Goal: Use online tool/utility: Utilize a website feature to perform a specific function

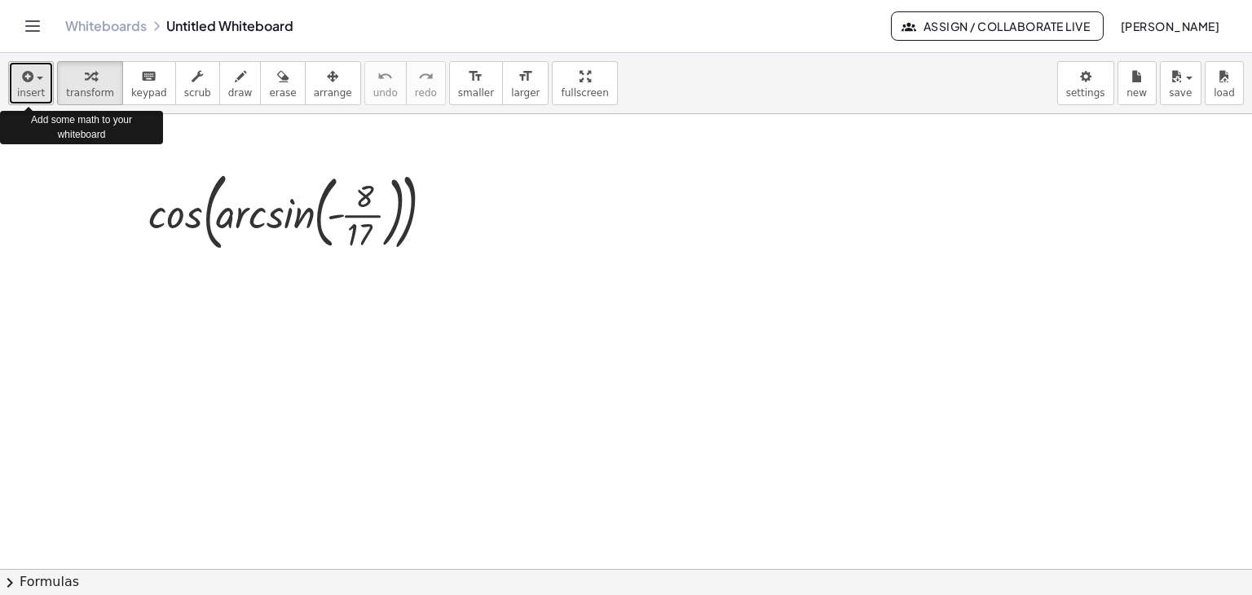
click at [25, 89] on span "insert" at bounding box center [31, 92] width 28 height 11
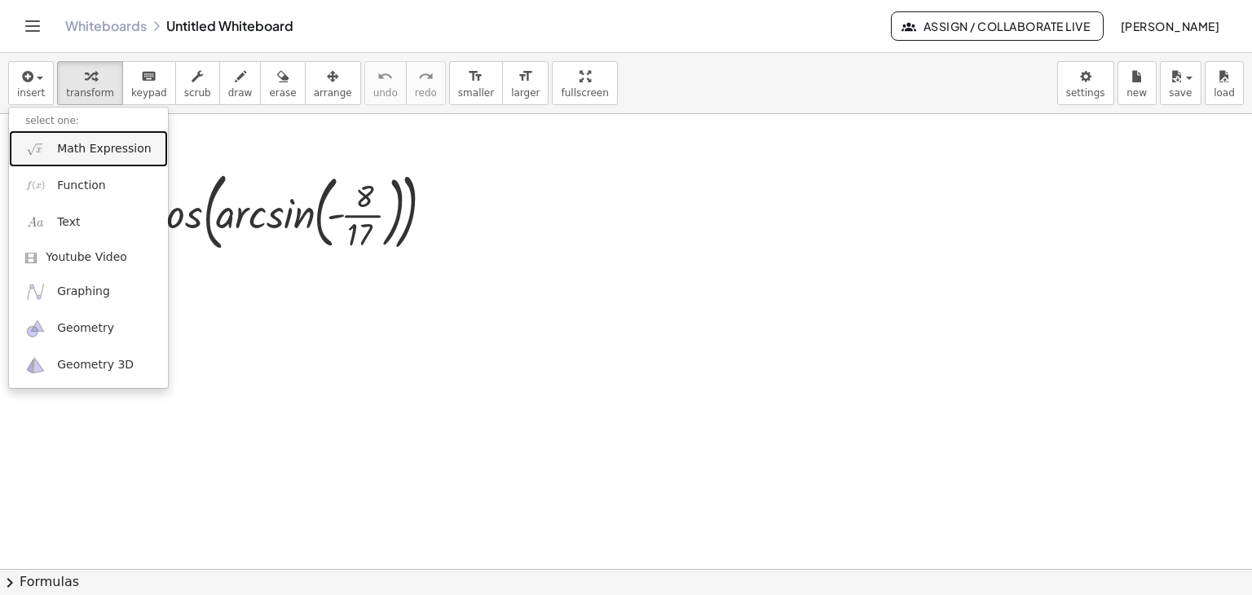
click at [85, 154] on span "Math Expression" at bounding box center [104, 149] width 94 height 16
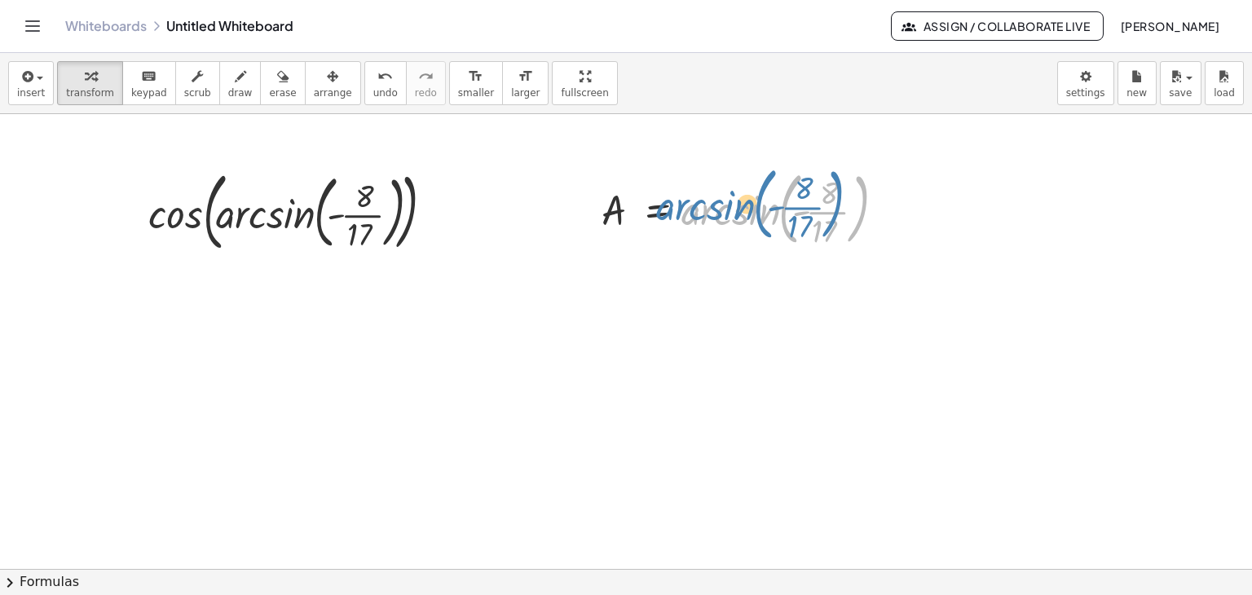
drag, startPoint x: 711, startPoint y: 212, endPoint x: 701, endPoint y: 218, distance: 11.8
click at [689, 203] on div at bounding box center [746, 208] width 306 height 88
drag, startPoint x: 757, startPoint y: 217, endPoint x: 746, endPoint y: 213, distance: 11.1
click at [746, 213] on div at bounding box center [746, 208] width 306 height 88
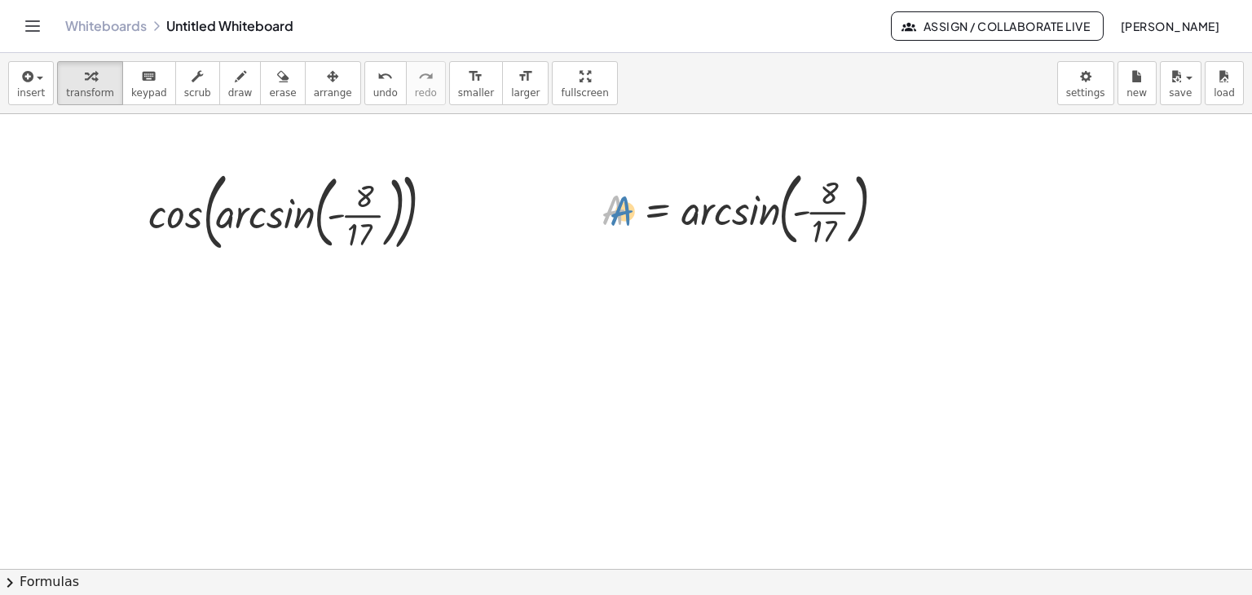
drag, startPoint x: 615, startPoint y: 207, endPoint x: 859, endPoint y: 172, distance: 246.2
click at [627, 205] on div at bounding box center [746, 208] width 306 height 88
click at [1087, 83] on body "Graspable Math Activities Get Started Activity Bank Assigned Work Classes White…" at bounding box center [626, 297] width 1252 height 595
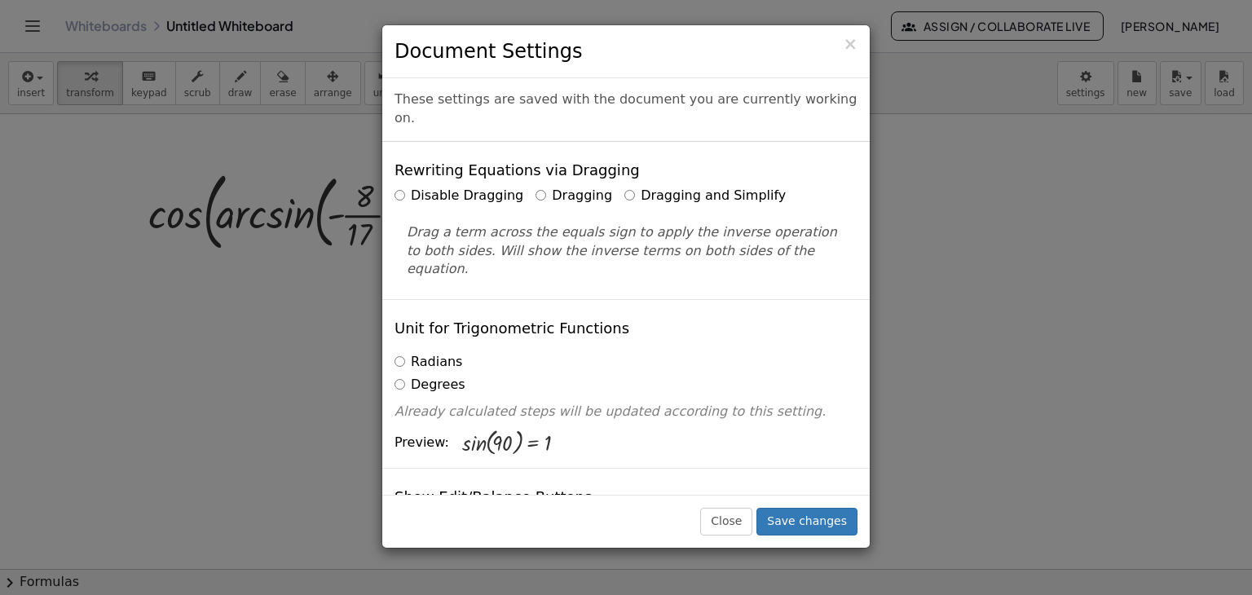
click at [676, 187] on label "Dragging and Simplify" at bounding box center [704, 196] width 161 height 19
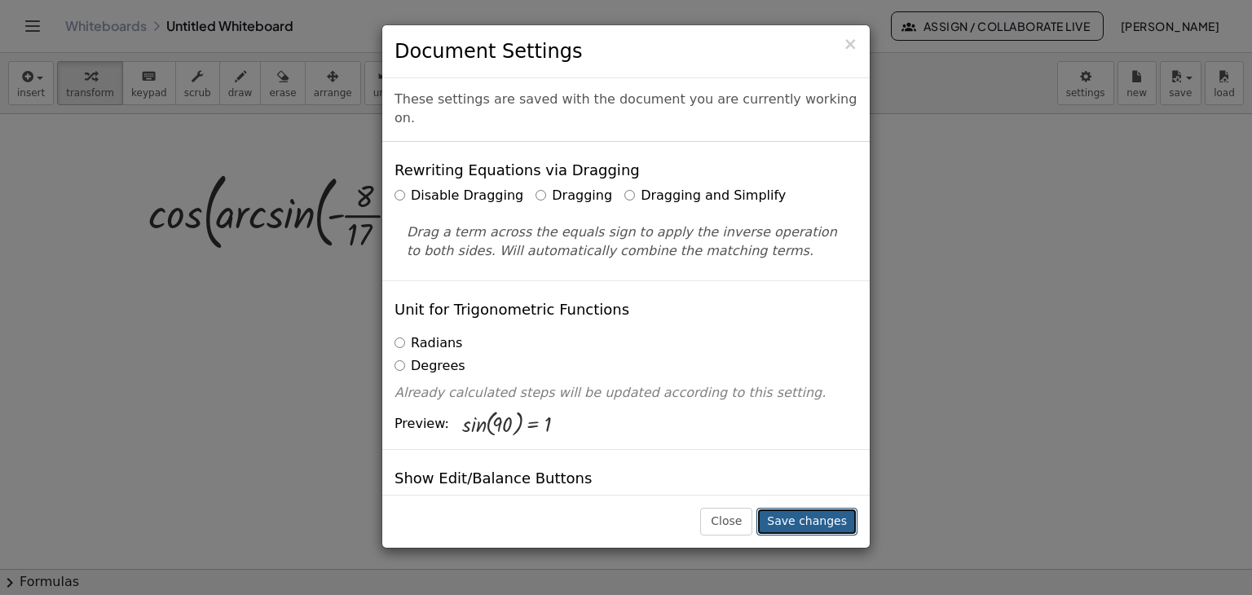
click at [791, 511] on button "Save changes" at bounding box center [806, 522] width 101 height 28
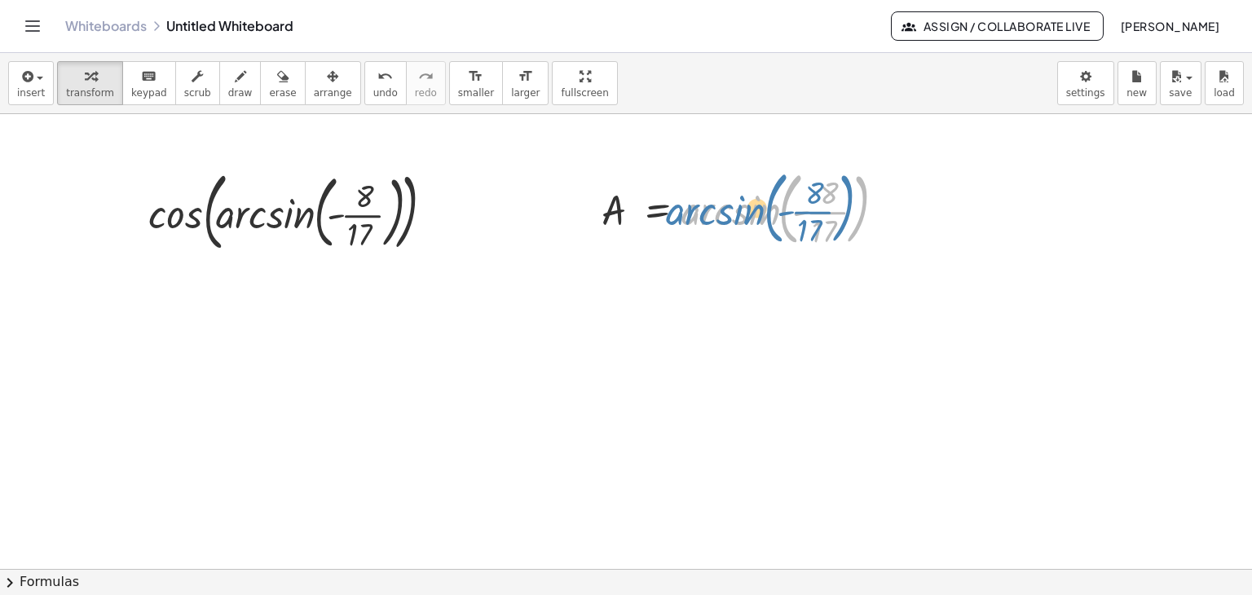
drag, startPoint x: 685, startPoint y: 222, endPoint x: 668, endPoint y: 236, distance: 21.5
click at [675, 223] on div at bounding box center [746, 208] width 306 height 88
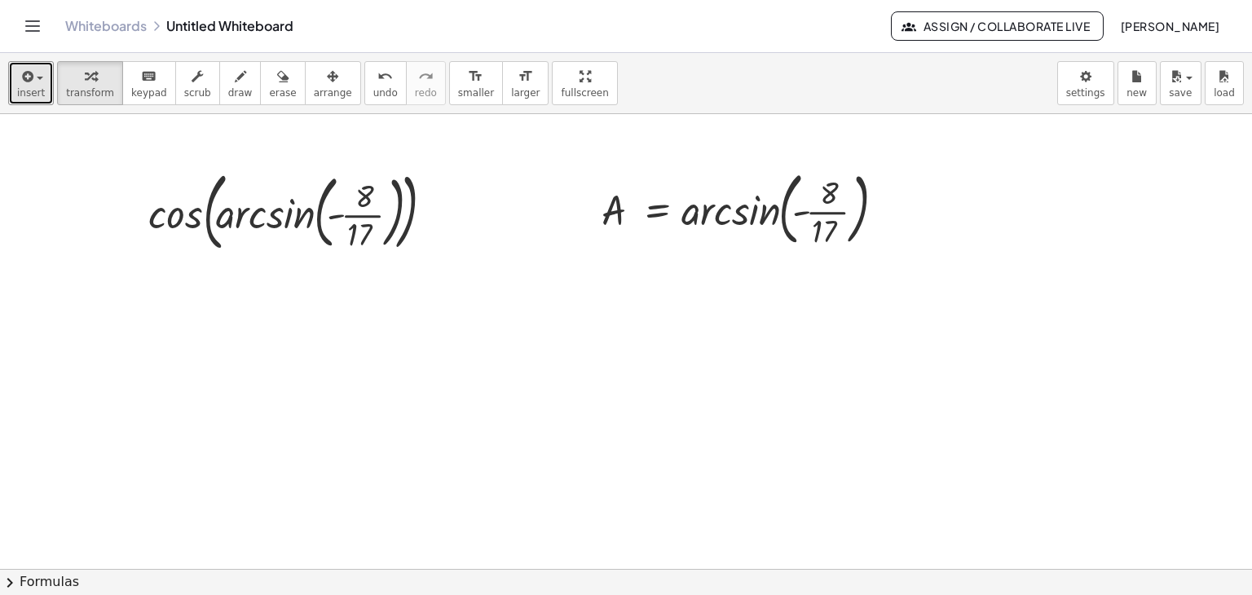
drag, startPoint x: 28, startPoint y: 88, endPoint x: 68, endPoint y: 151, distance: 74.8
click at [29, 89] on span "insert" at bounding box center [31, 92] width 28 height 11
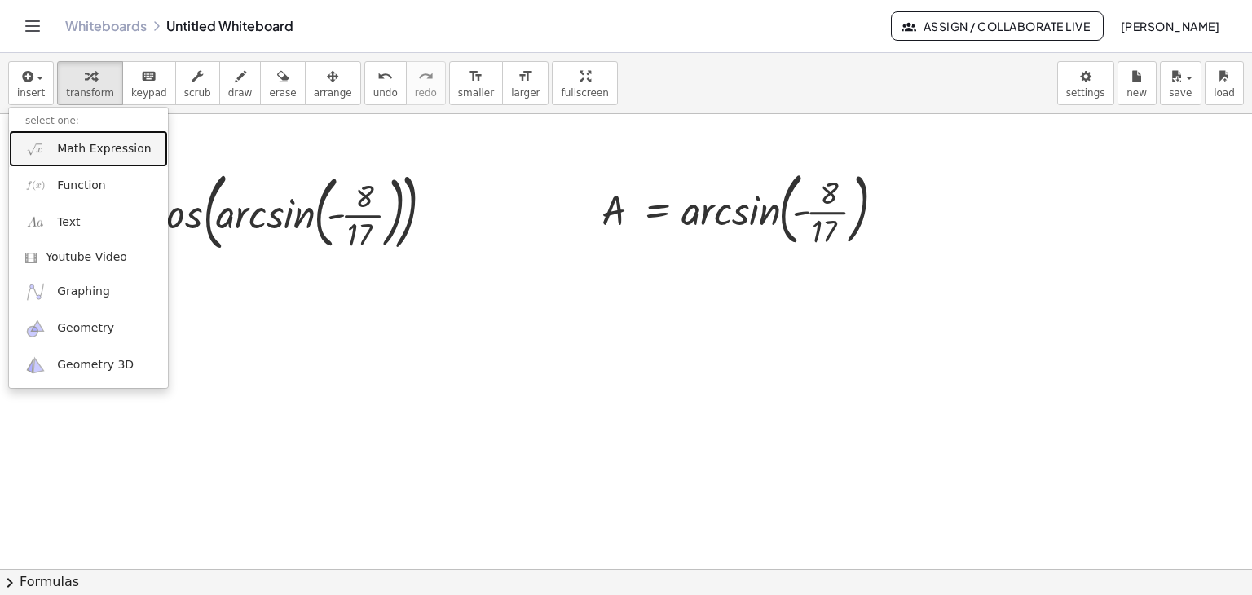
click at [76, 149] on span "Math Expression" at bounding box center [104, 149] width 94 height 16
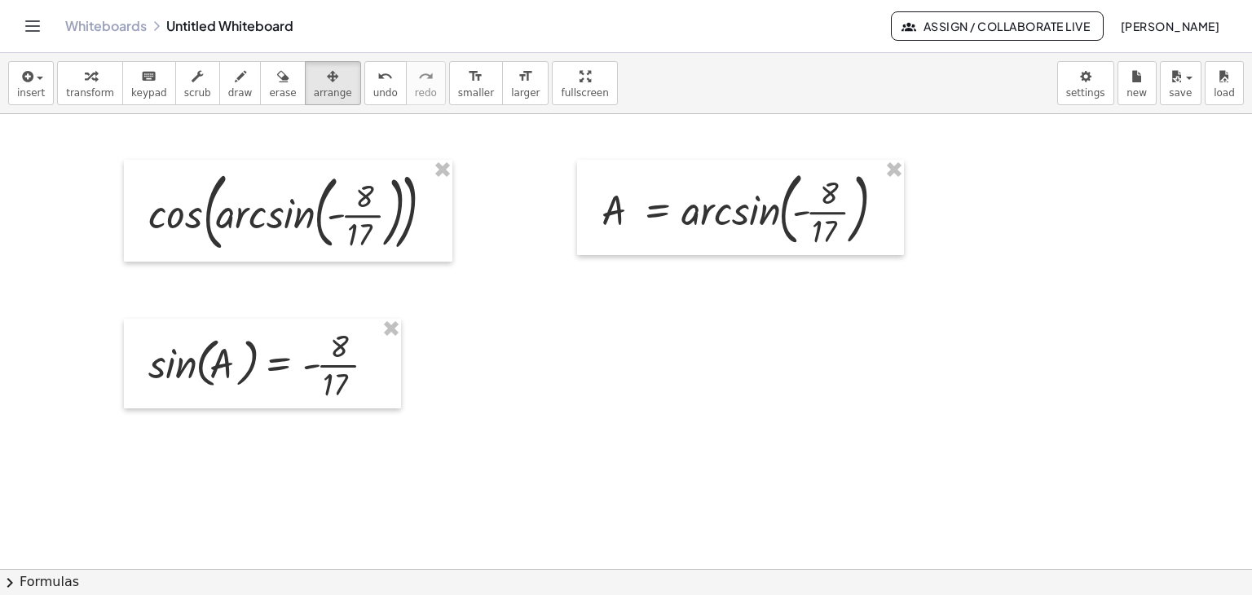
drag, startPoint x: 304, startPoint y: 81, endPoint x: 293, endPoint y: 236, distance: 155.2
click at [327, 77] on icon "button" at bounding box center [332, 77] width 11 height 20
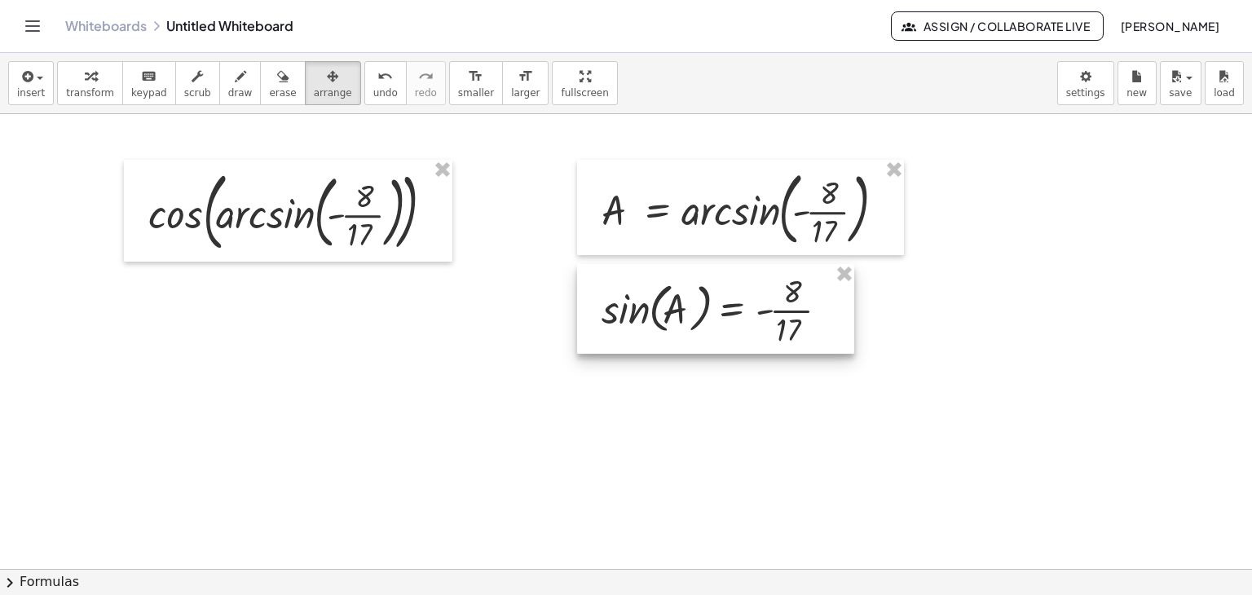
drag, startPoint x: 253, startPoint y: 353, endPoint x: 708, endPoint y: 297, distance: 458.9
click at [705, 297] on div at bounding box center [715, 309] width 277 height 90
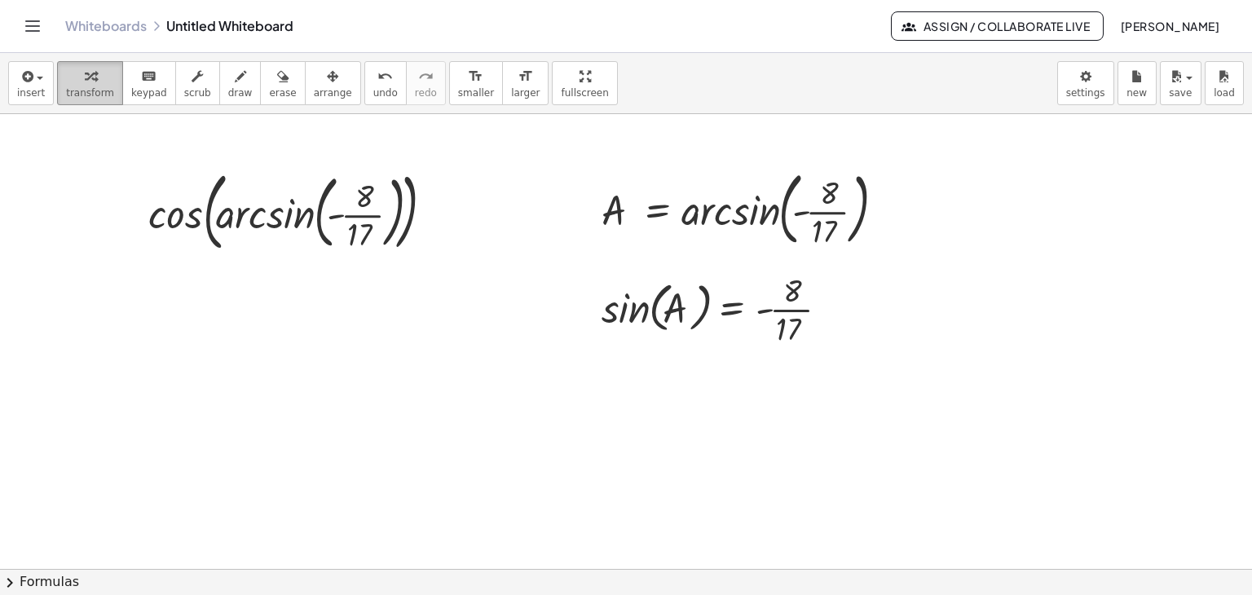
click at [85, 80] on icon "button" at bounding box center [90, 77] width 11 height 20
drag, startPoint x: 23, startPoint y: 82, endPoint x: 12, endPoint y: 103, distance: 23.0
click at [20, 86] on icon "button" at bounding box center [26, 77] width 15 height 20
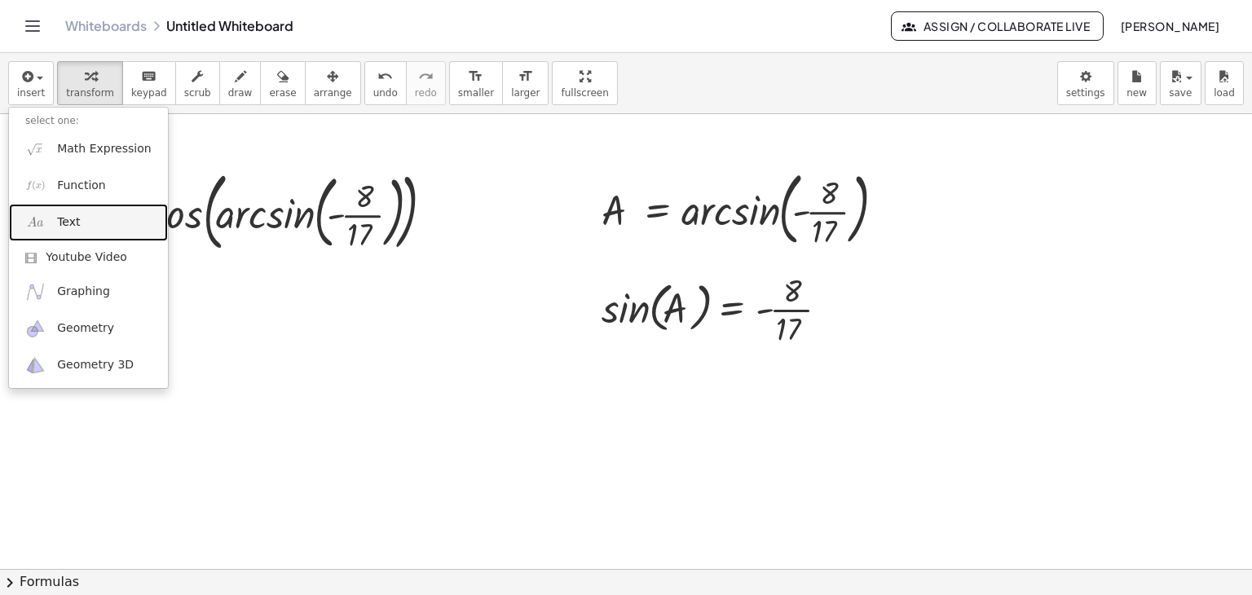
click at [64, 220] on span "Text" at bounding box center [68, 222] width 23 height 16
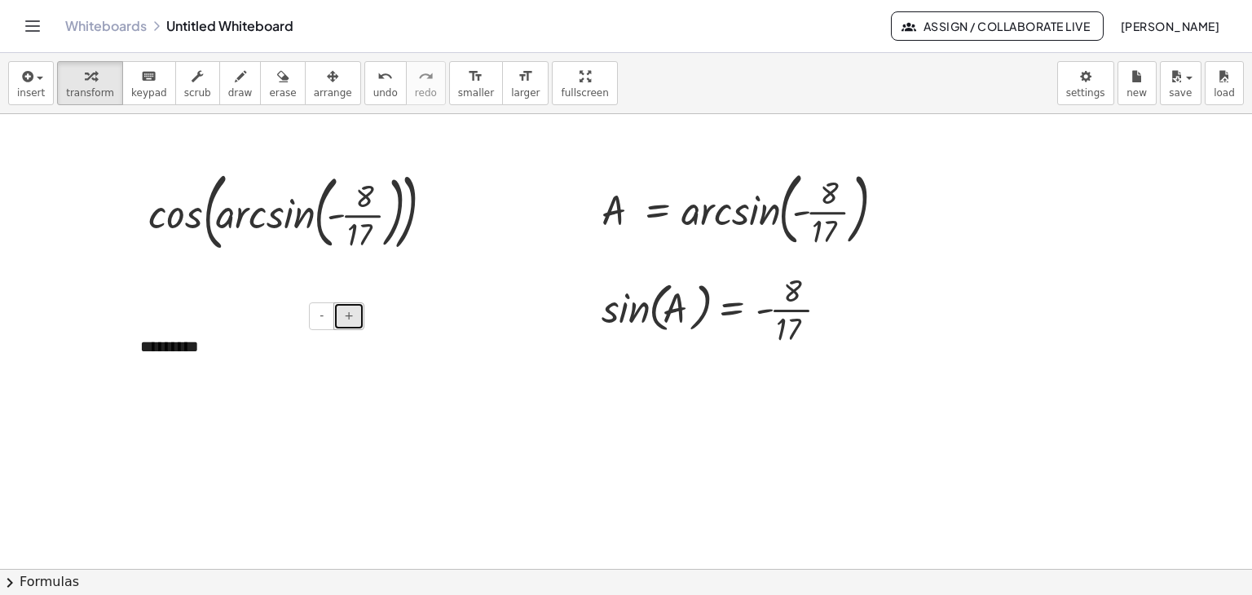
click at [349, 321] on span "+" at bounding box center [349, 315] width 10 height 13
click at [347, 321] on span "+" at bounding box center [349, 315] width 10 height 13
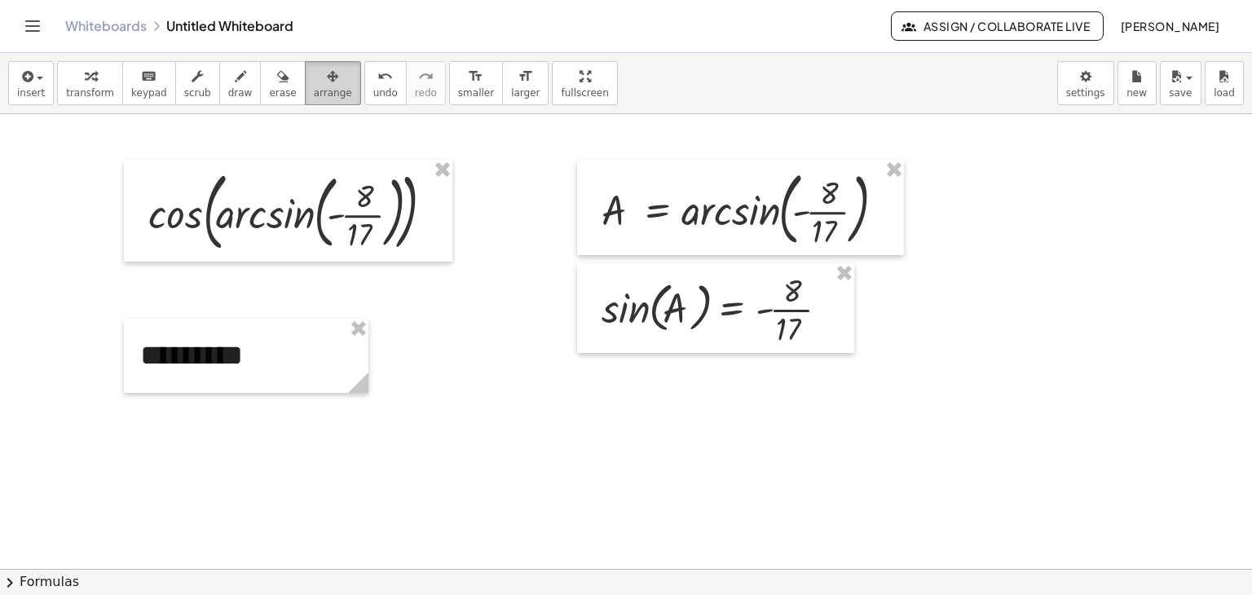
click at [313, 100] on button "arrange" at bounding box center [333, 83] width 56 height 44
drag, startPoint x: 347, startPoint y: 385, endPoint x: 275, endPoint y: 405, distance: 75.3
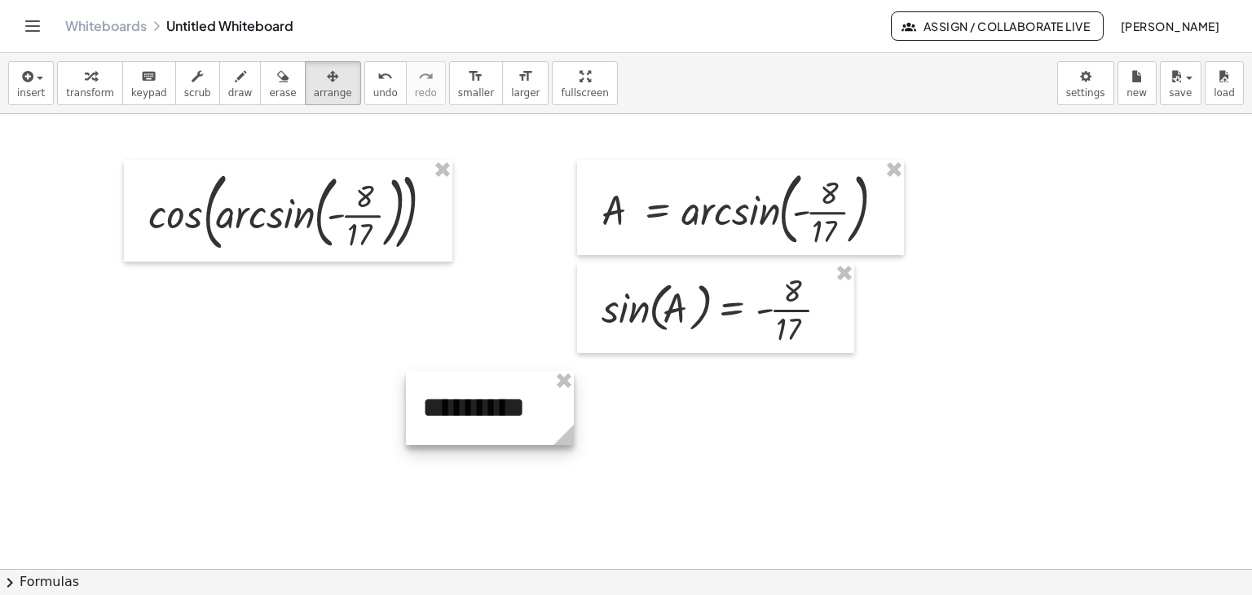
drag, startPoint x: 280, startPoint y: 372, endPoint x: 517, endPoint y: 418, distance: 240.8
click at [517, 418] on div at bounding box center [490, 408] width 168 height 74
click at [95, 89] on span "transform" at bounding box center [90, 92] width 48 height 11
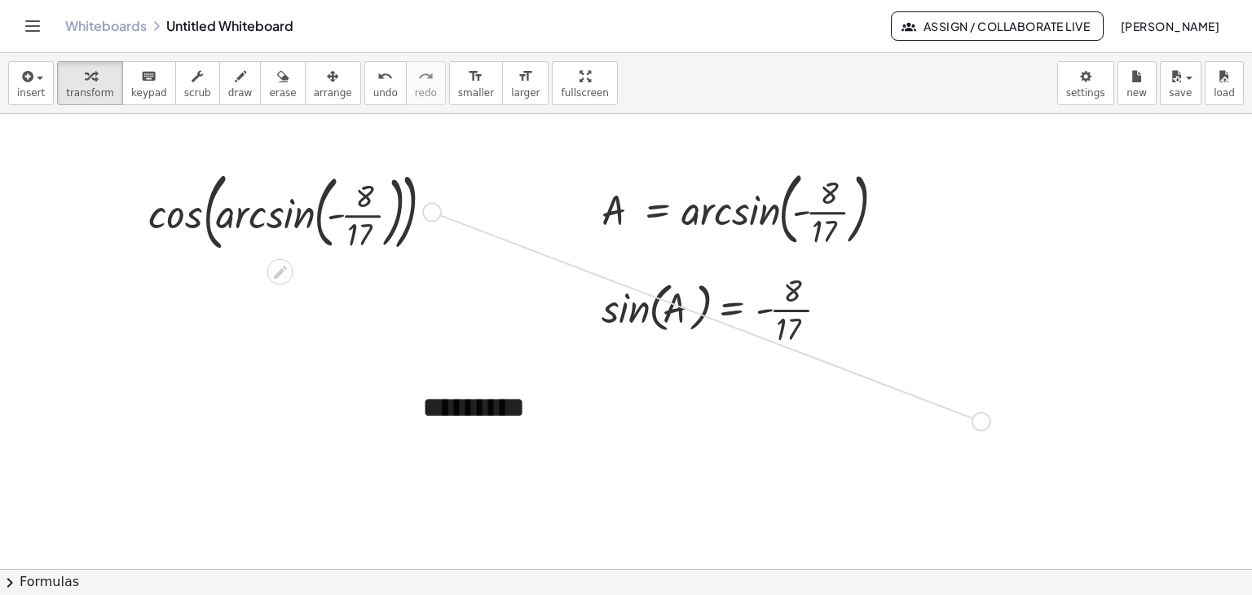
drag, startPoint x: 434, startPoint y: 210, endPoint x: 988, endPoint y: 425, distance: 594.4
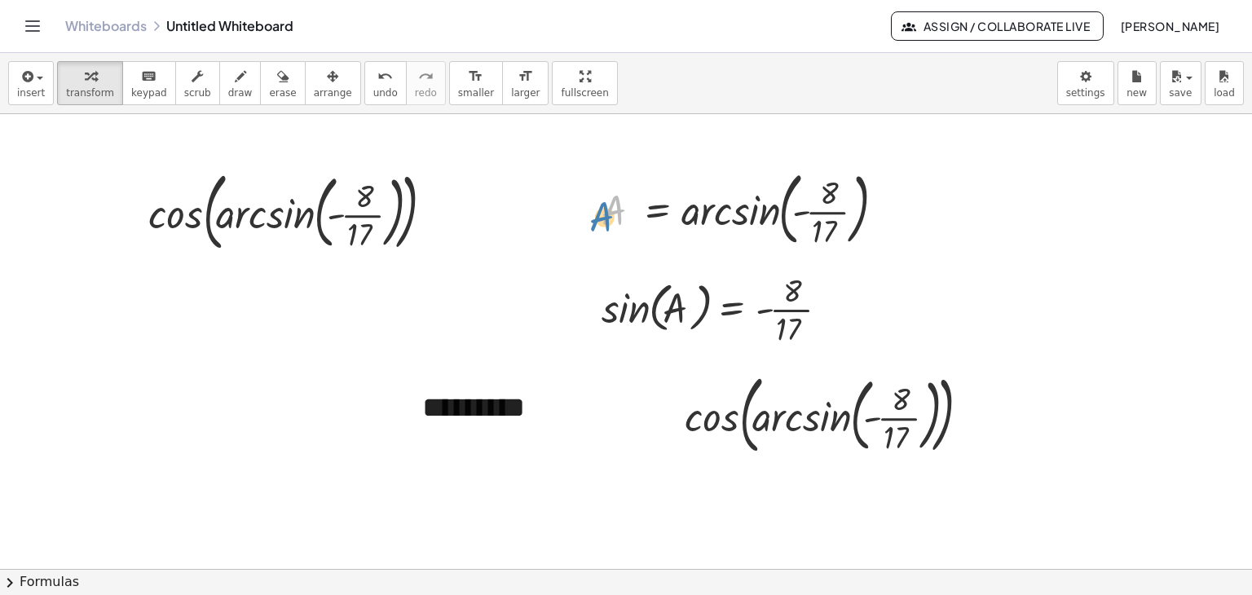
click at [597, 209] on div "A A = arcsin ( , - · 8 · 17 )" at bounding box center [740, 208] width 327 height 96
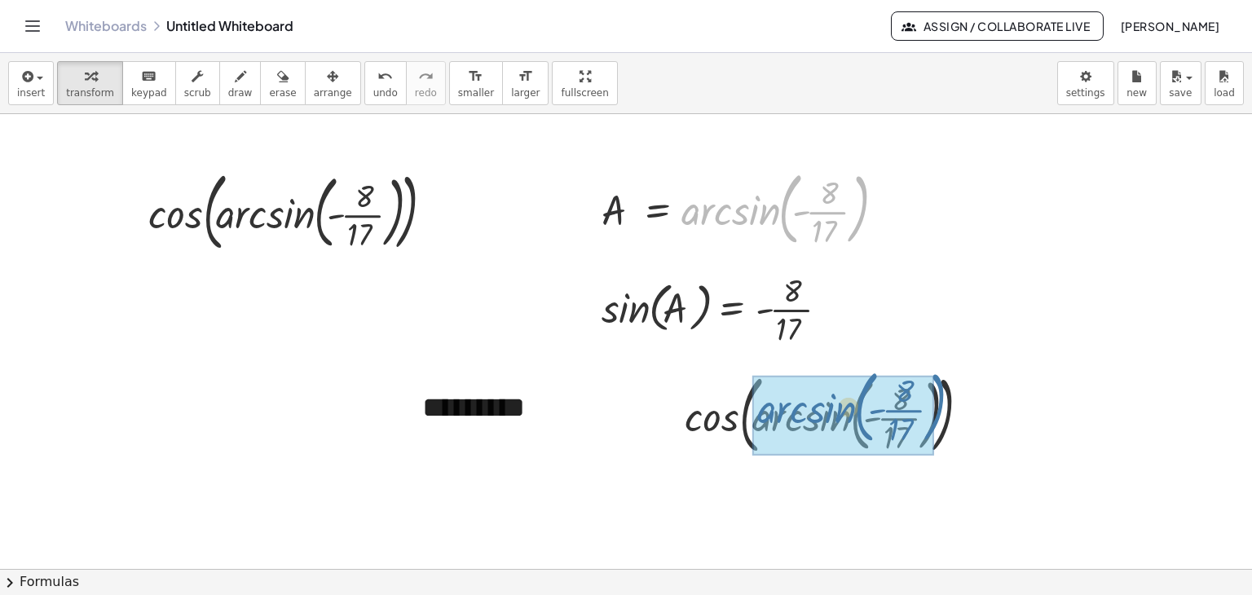
drag, startPoint x: 704, startPoint y: 249, endPoint x: 859, endPoint y: 443, distance: 248.8
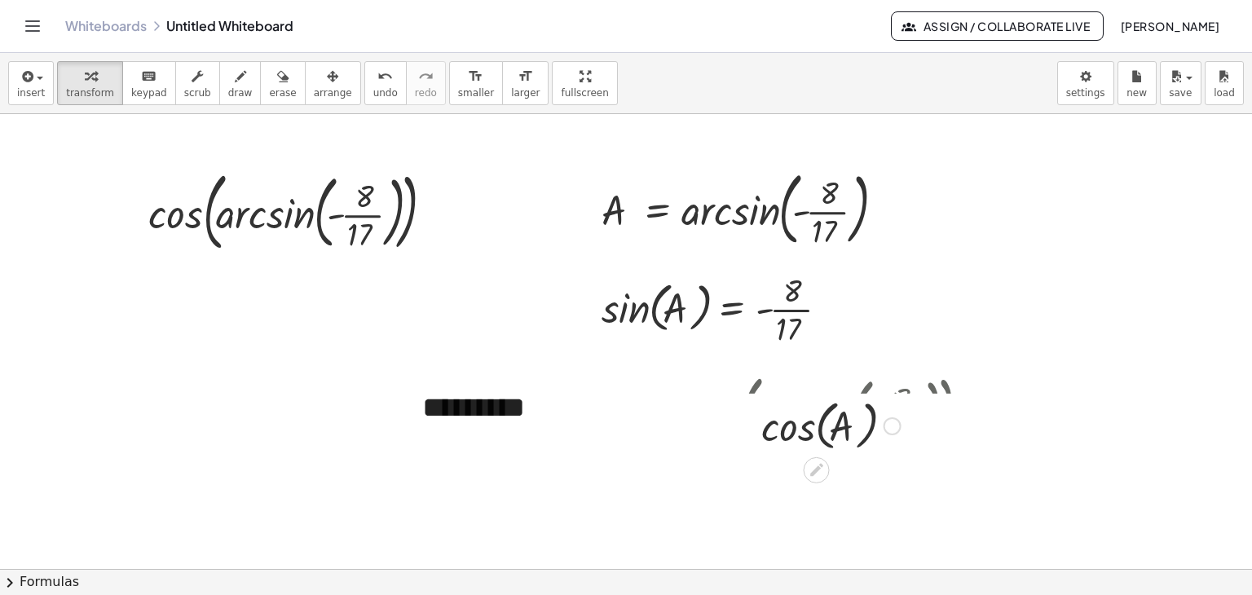
drag, startPoint x: 895, startPoint y: 490, endPoint x: 894, endPoint y: 403, distance: 86.4
click at [817, 426] on div "cos ( , ) A" at bounding box center [817, 426] width 0 height 0
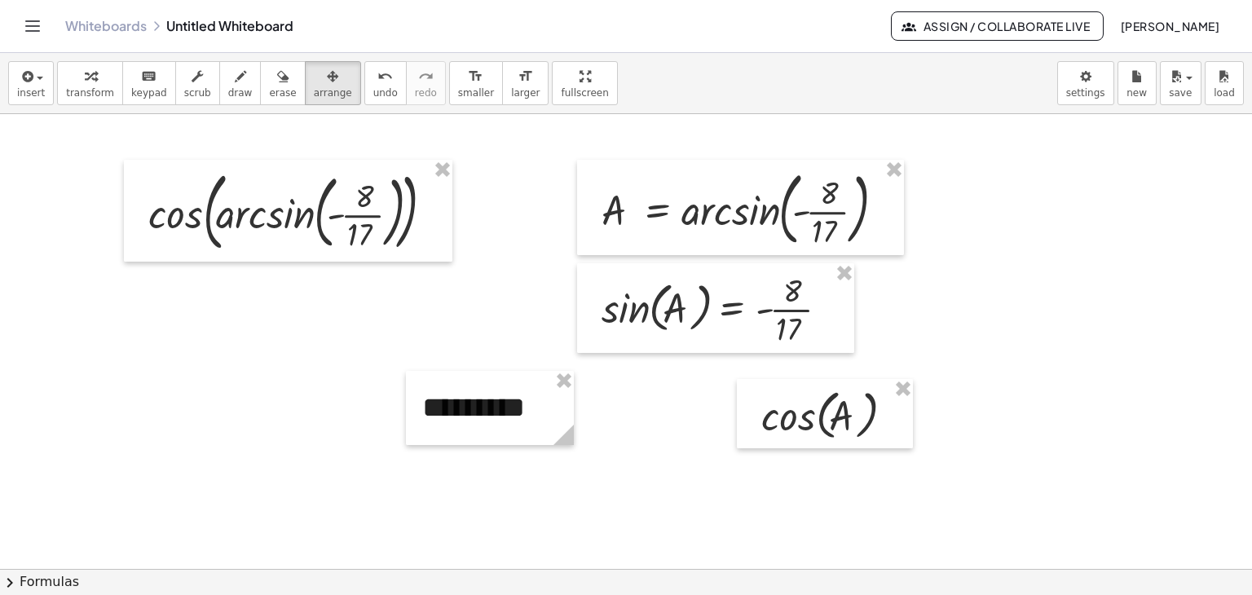
drag, startPoint x: 306, startPoint y: 87, endPoint x: 666, endPoint y: 310, distance: 423.1
click at [314, 87] on span "arrange" at bounding box center [333, 92] width 38 height 11
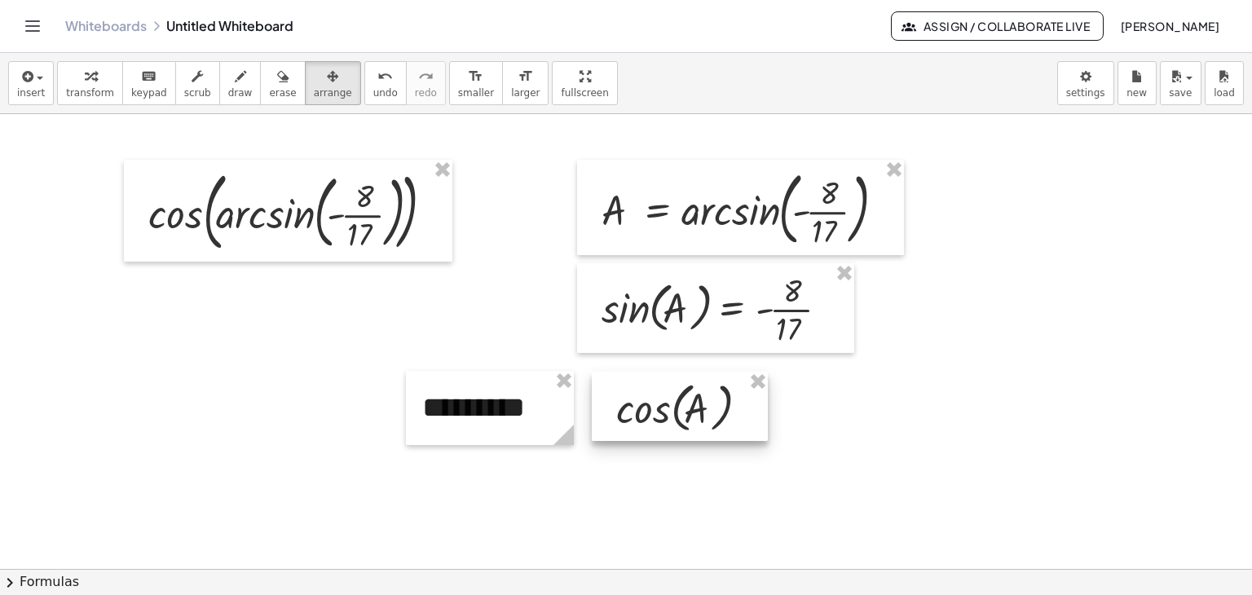
drag, startPoint x: 794, startPoint y: 417, endPoint x: 656, endPoint y: 415, distance: 137.7
click at [651, 412] on div at bounding box center [680, 407] width 176 height 70
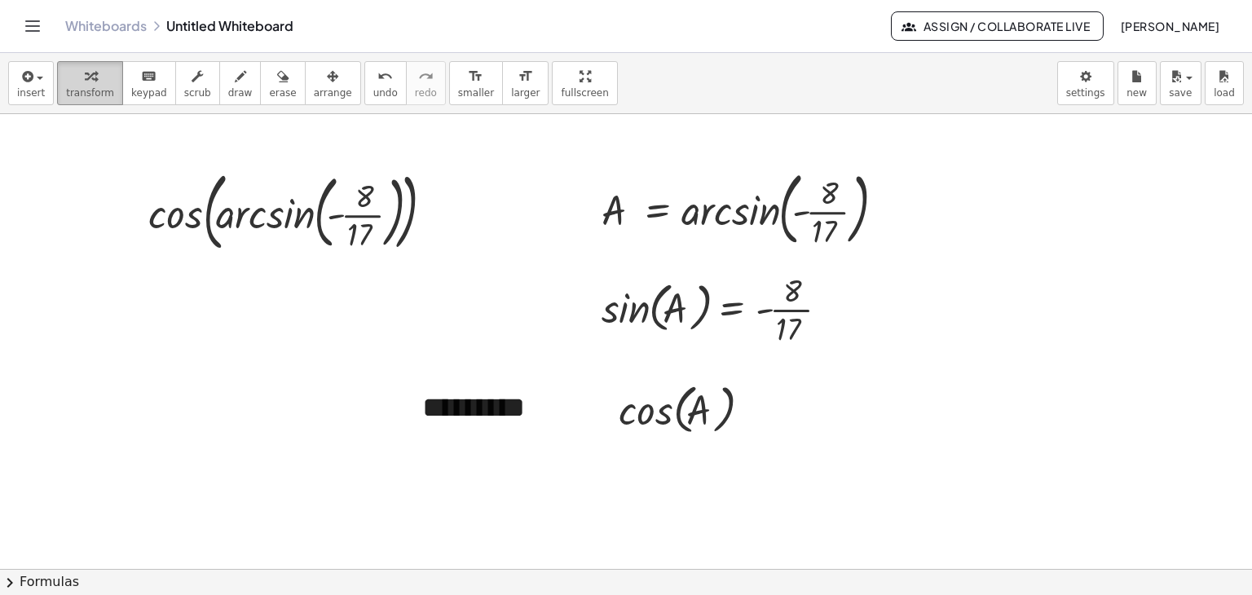
click at [85, 84] on icon "button" at bounding box center [90, 77] width 11 height 20
drag, startPoint x: 217, startPoint y: 79, endPoint x: 254, endPoint y: 105, distance: 45.7
click at [235, 79] on icon "button" at bounding box center [240, 77] width 11 height 20
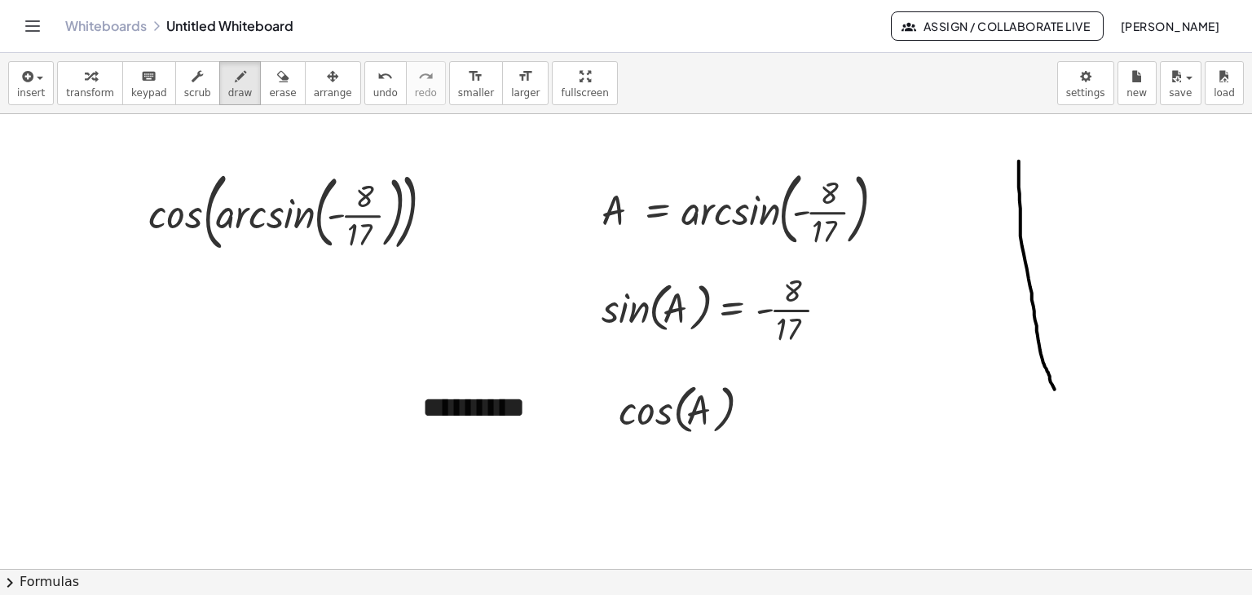
drag, startPoint x: 1019, startPoint y: 174, endPoint x: 1025, endPoint y: 319, distance: 144.4
drag, startPoint x: 877, startPoint y: 264, endPoint x: 1203, endPoint y: 273, distance: 326.1
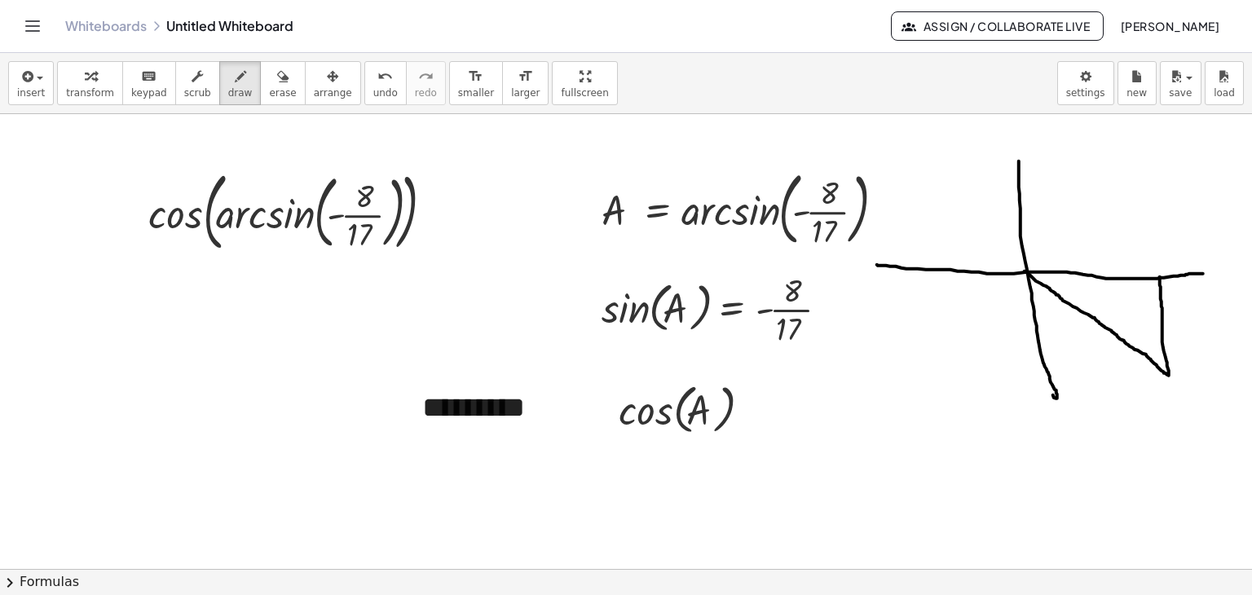
drag, startPoint x: 1024, startPoint y: 271, endPoint x: 1160, endPoint y: 276, distance: 135.4
drag, startPoint x: 1143, startPoint y: 278, endPoint x: 1157, endPoint y: 297, distance: 23.3
drag, startPoint x: 1087, startPoint y: 271, endPoint x: 1085, endPoint y: 307, distance: 36.7
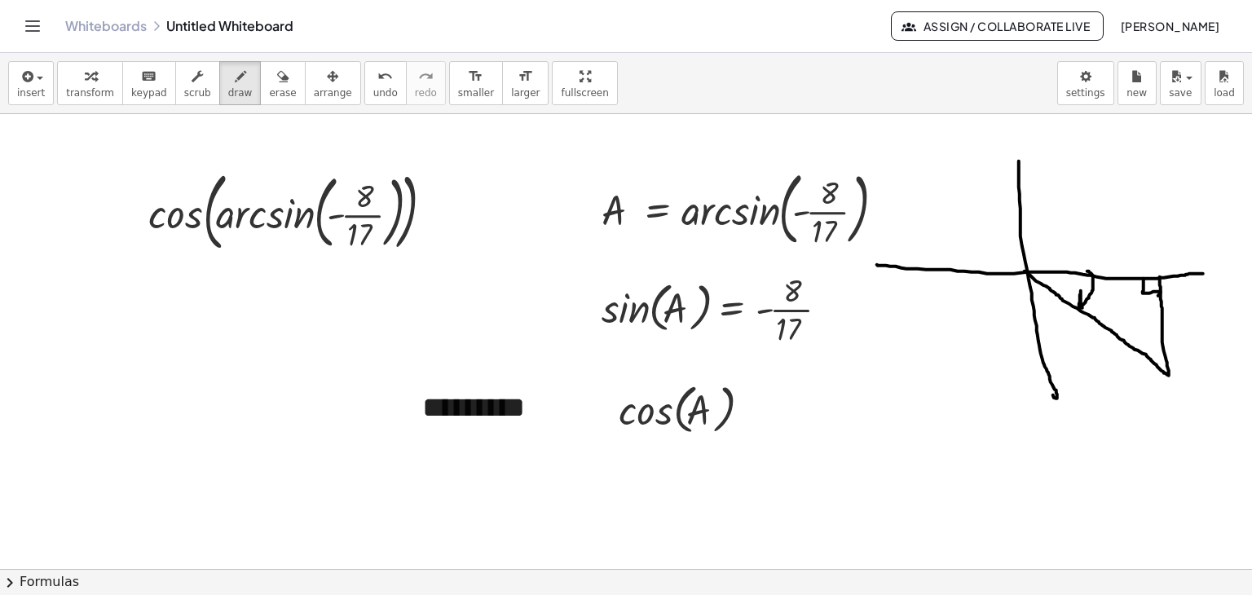
drag, startPoint x: 1206, startPoint y: 302, endPoint x: 1174, endPoint y: 320, distance: 36.5
drag, startPoint x: 1071, startPoint y: 327, endPoint x: 1074, endPoint y: 353, distance: 26.3
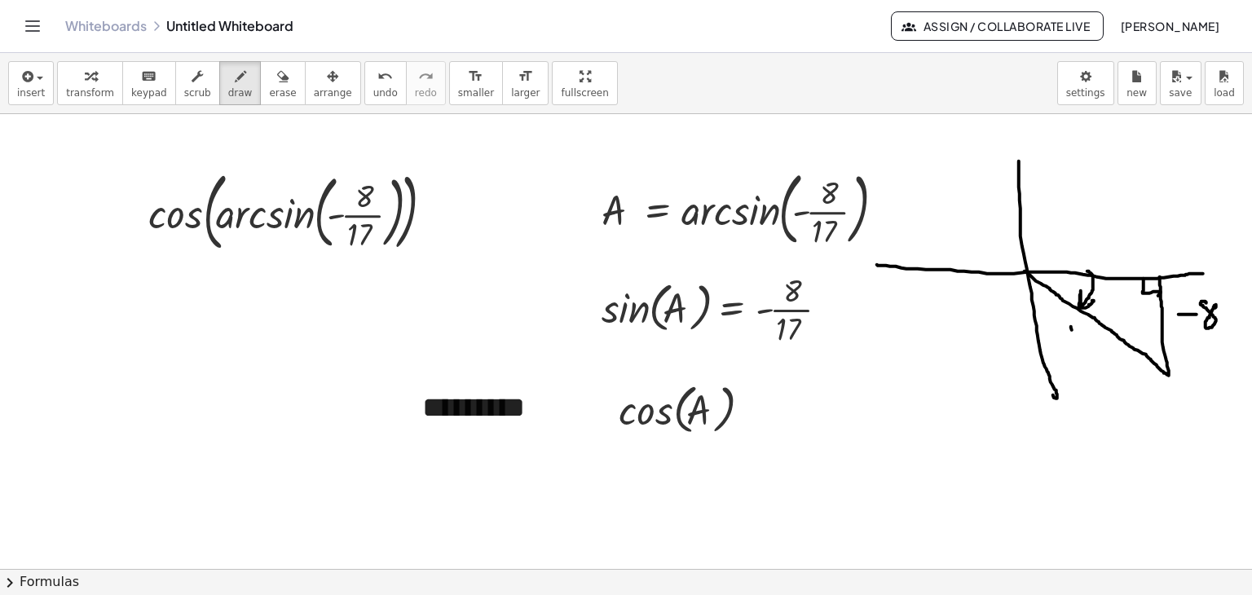
drag, startPoint x: 1088, startPoint y: 331, endPoint x: 1088, endPoint y: 354, distance: 22.8
drag, startPoint x: 1030, startPoint y: 244, endPoint x: 1161, endPoint y: 255, distance: 131.6
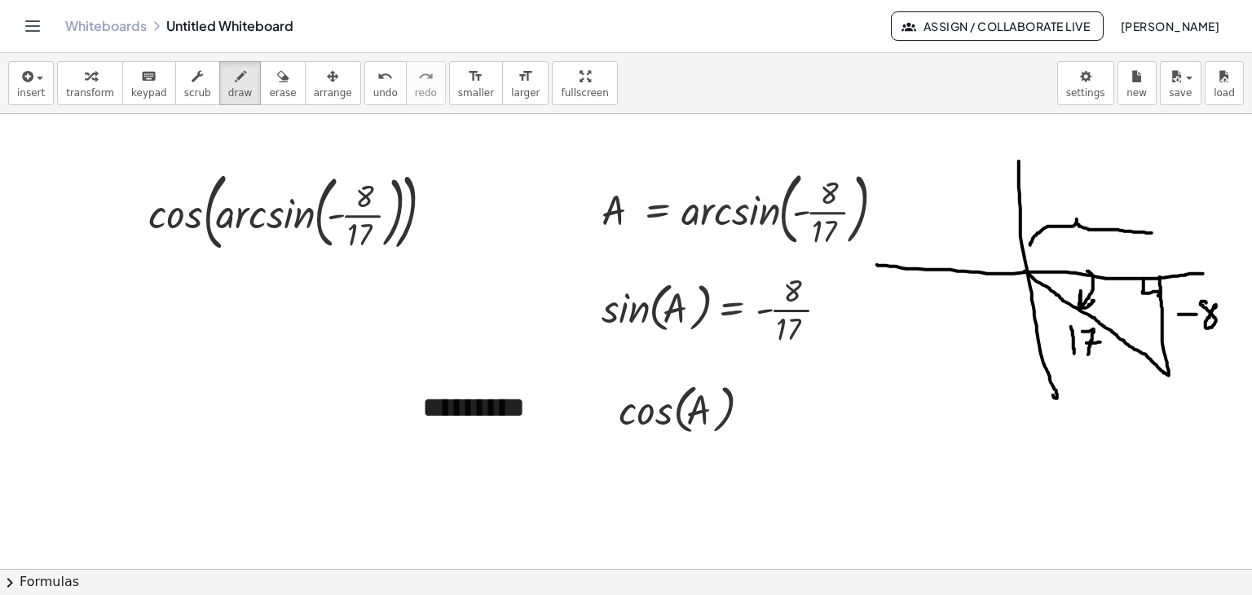
drag, startPoint x: 1077, startPoint y: 183, endPoint x: 1094, endPoint y: 202, distance: 25.4
drag, startPoint x: 1083, startPoint y: 190, endPoint x: 1076, endPoint y: 200, distance: 12.4
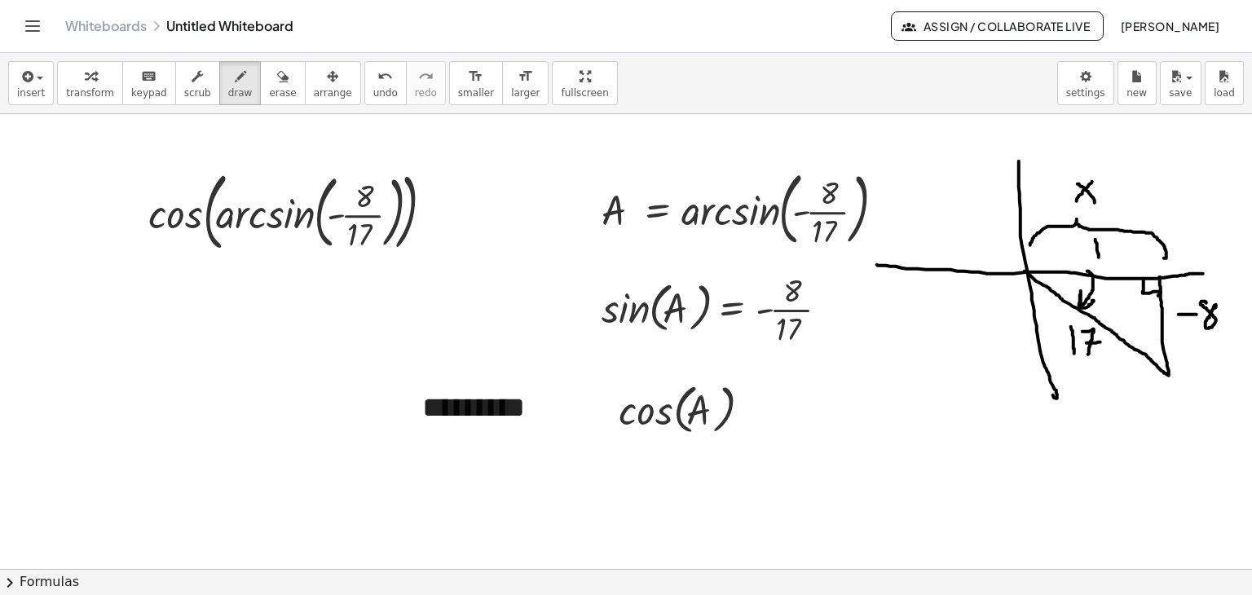
drag, startPoint x: 1095, startPoint y: 239, endPoint x: 1098, endPoint y: 262, distance: 23.8
drag, startPoint x: 1107, startPoint y: 240, endPoint x: 1122, endPoint y: 256, distance: 21.9
drag, startPoint x: 1122, startPoint y: 256, endPoint x: 1103, endPoint y: 268, distance: 22.4
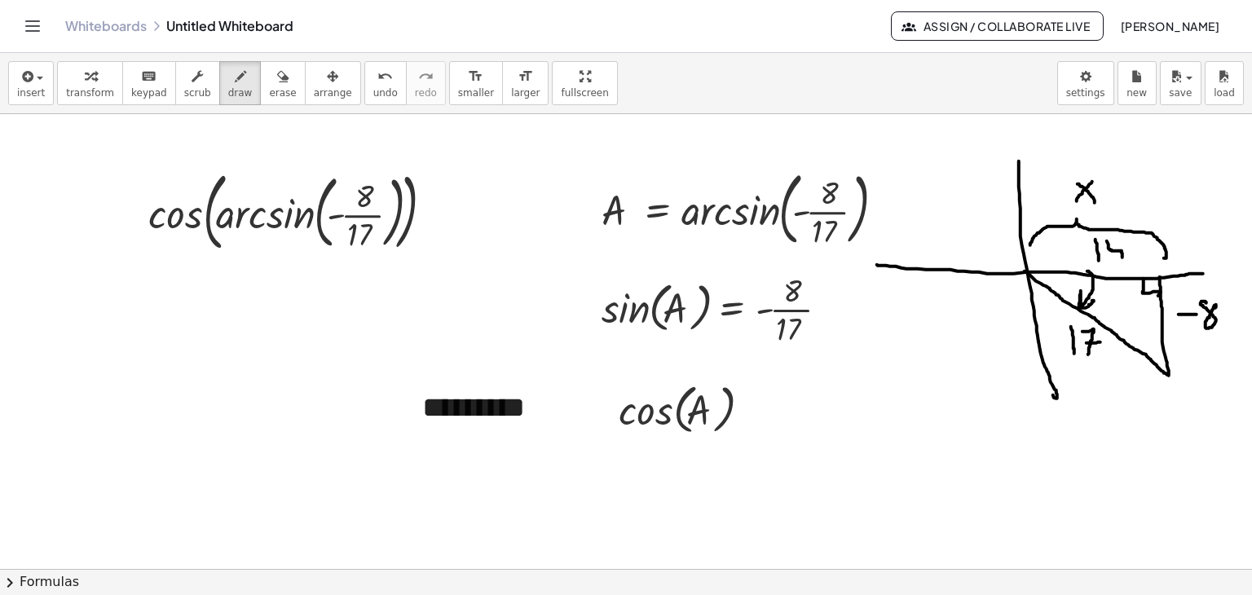
drag, startPoint x: 1108, startPoint y: 240, endPoint x: 1124, endPoint y: 236, distance: 16.2
drag, startPoint x: 469, startPoint y: 486, endPoint x: 478, endPoint y: 486, distance: 9.8
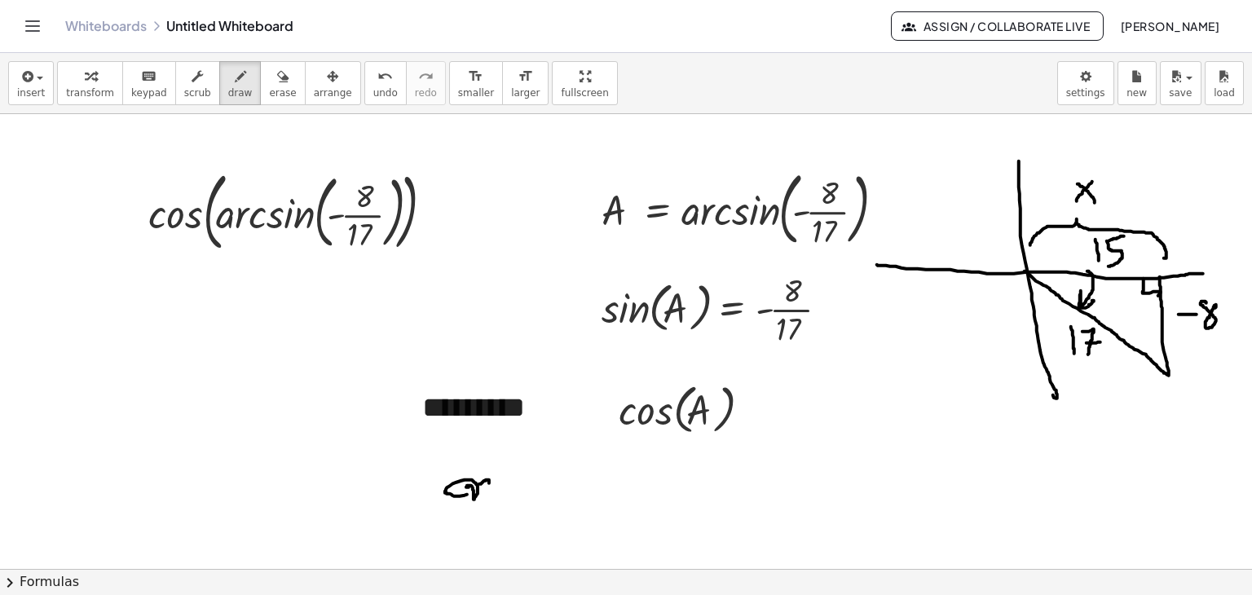
drag, startPoint x: 486, startPoint y: 479, endPoint x: 495, endPoint y: 498, distance: 20.4
drag, startPoint x: 499, startPoint y: 499, endPoint x: 505, endPoint y: 491, distance: 10.4
drag, startPoint x: 500, startPoint y: 504, endPoint x: 512, endPoint y: 497, distance: 13.9
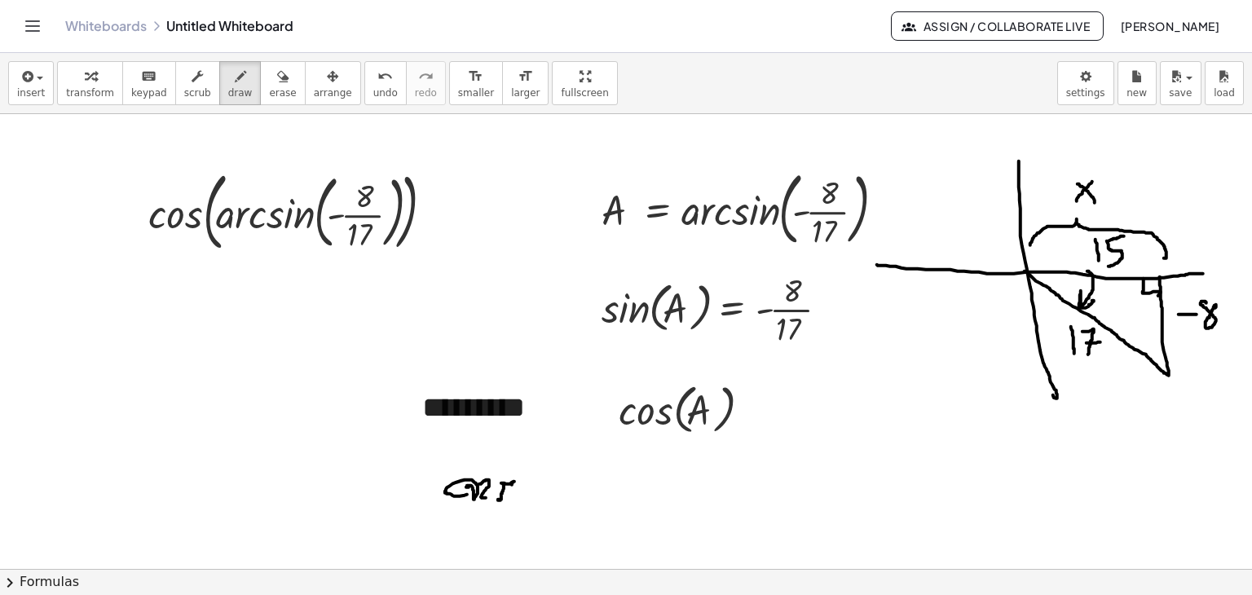
drag, startPoint x: 515, startPoint y: 485, endPoint x: 523, endPoint y: 486, distance: 8.2
drag, startPoint x: 486, startPoint y: 497, endPoint x: 502, endPoint y: 499, distance: 16.4
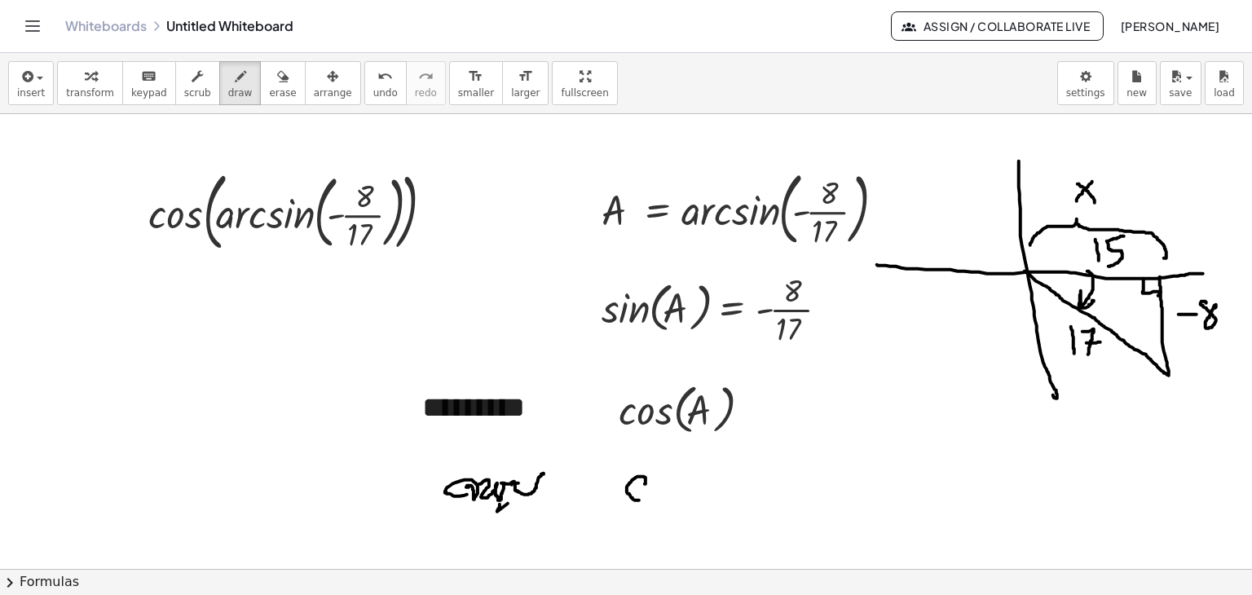
drag, startPoint x: 645, startPoint y: 483, endPoint x: 649, endPoint y: 499, distance: 16.0
drag, startPoint x: 667, startPoint y: 478, endPoint x: 665, endPoint y: 495, distance: 18.1
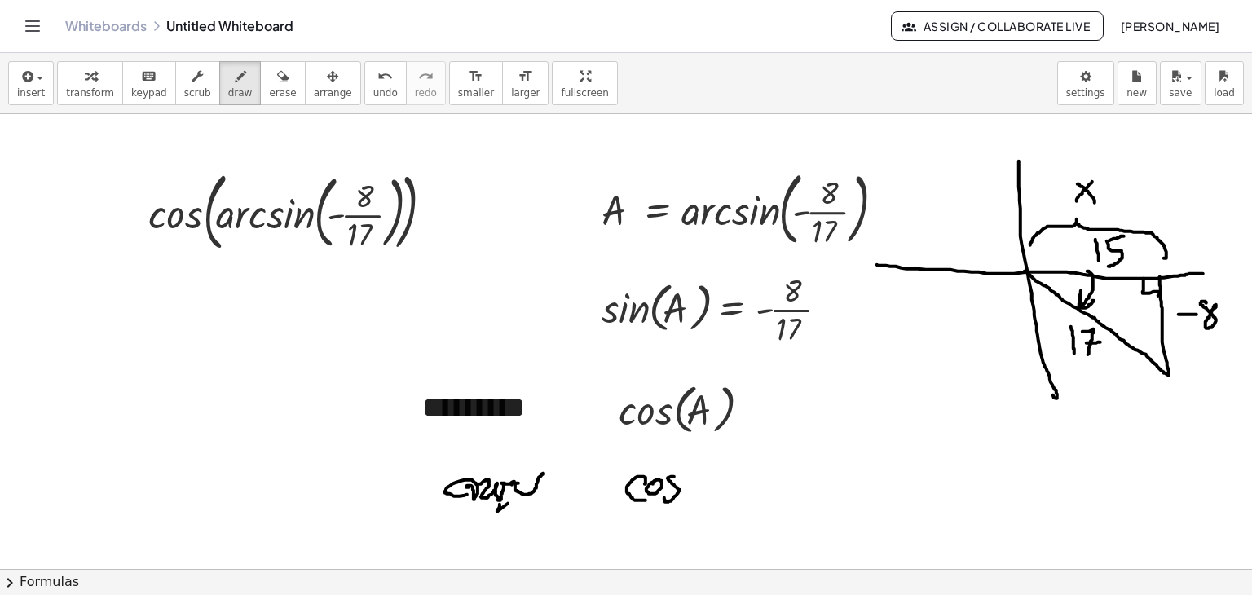
drag, startPoint x: 704, startPoint y: 488, endPoint x: 724, endPoint y: 482, distance: 20.6
drag, startPoint x: 741, startPoint y: 464, endPoint x: 795, endPoint y: 486, distance: 58.9
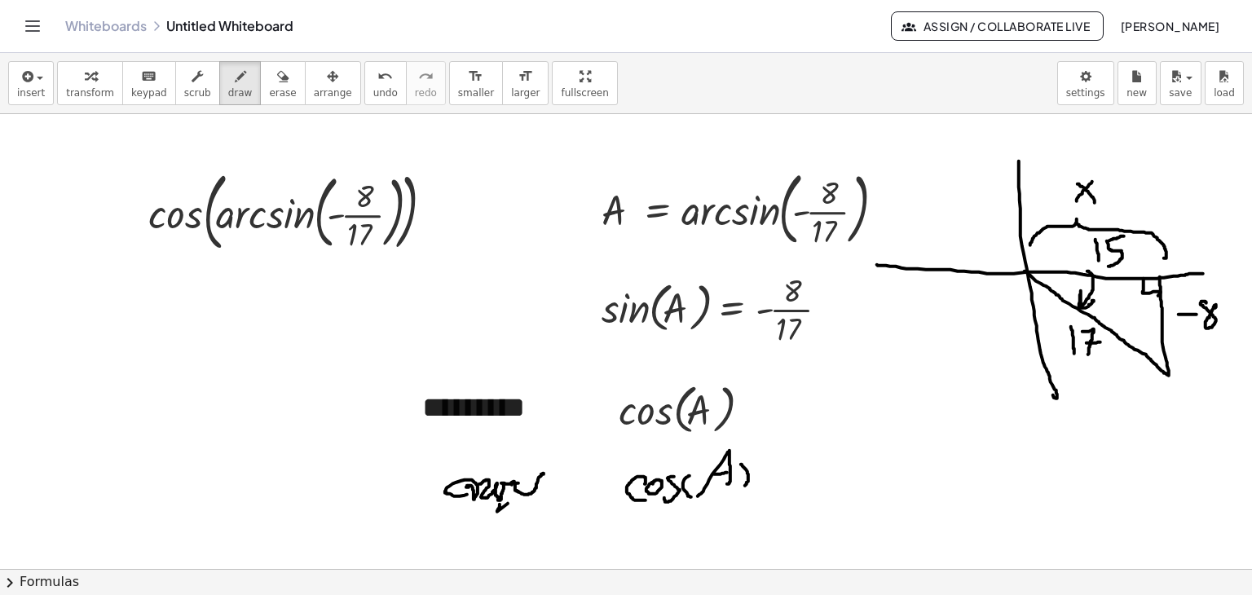
drag, startPoint x: 775, startPoint y: 478, endPoint x: 784, endPoint y: 477, distance: 9.0
drag, startPoint x: 773, startPoint y: 483, endPoint x: 786, endPoint y: 483, distance: 13.0
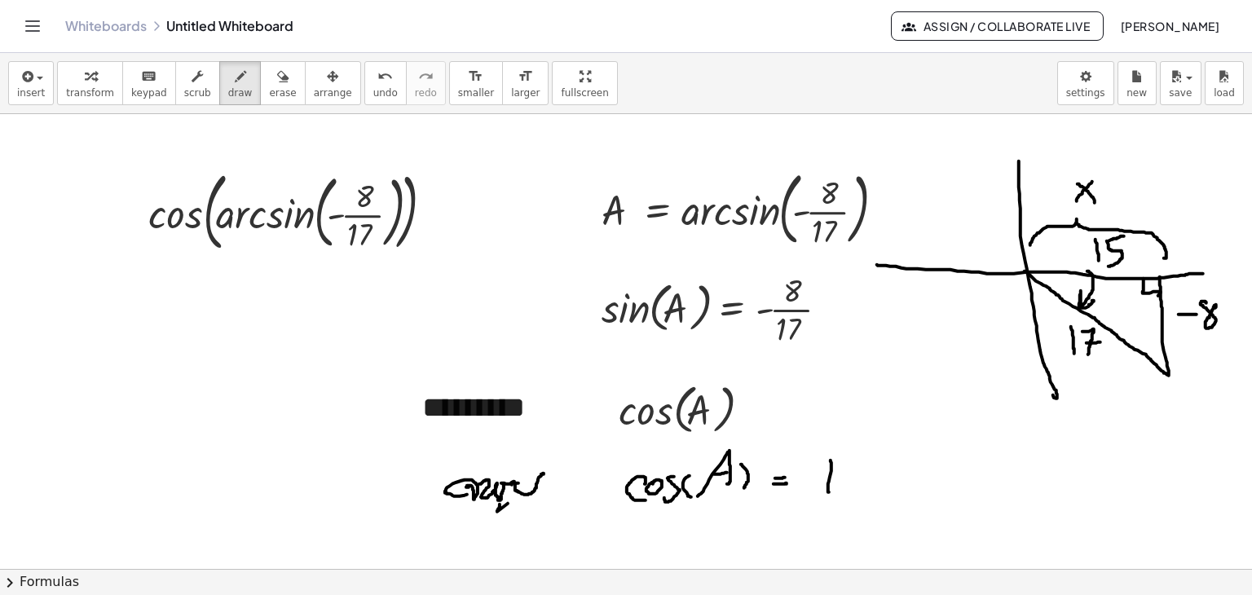
drag, startPoint x: 830, startPoint y: 460, endPoint x: 851, endPoint y: 474, distance: 25.1
drag, startPoint x: 844, startPoint y: 465, endPoint x: 849, endPoint y: 483, distance: 18.6
drag
